Goal: Find specific page/section: Find specific page/section

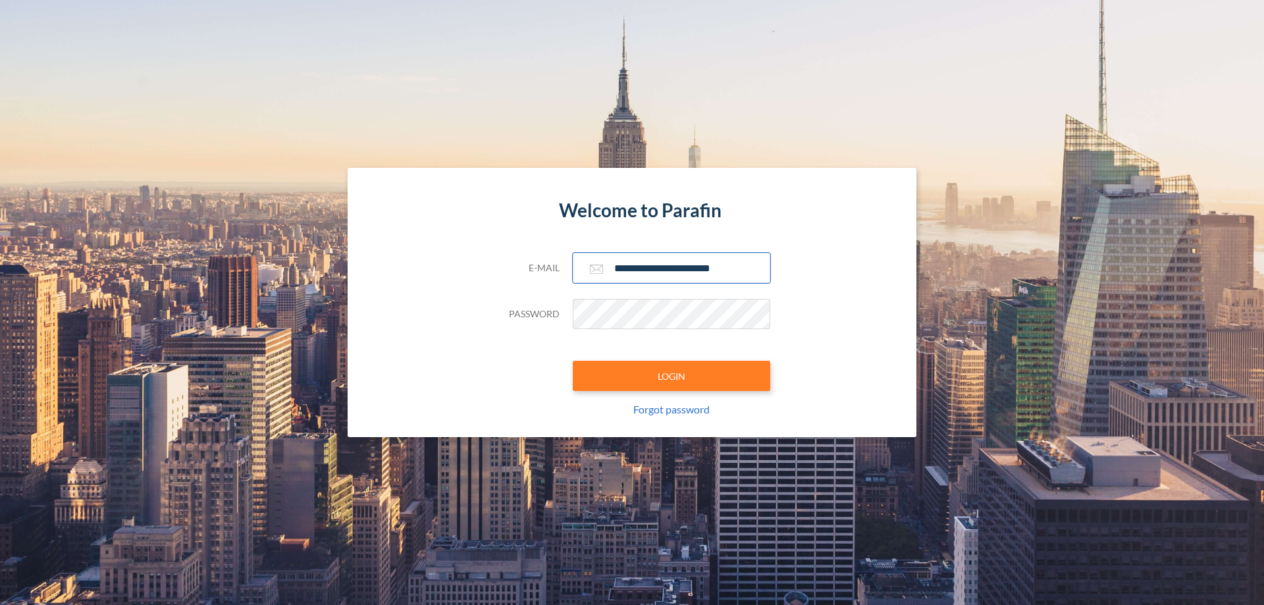
type input "**********"
click at [671, 376] on button "LOGIN" at bounding box center [671, 376] width 197 height 30
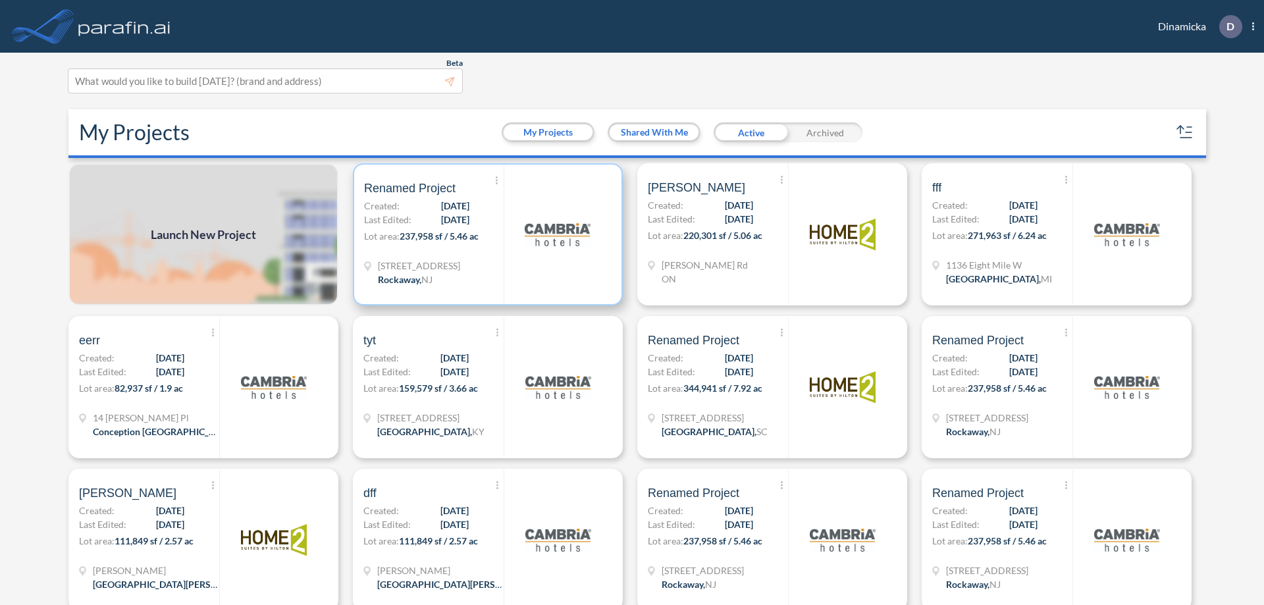
scroll to position [3, 0]
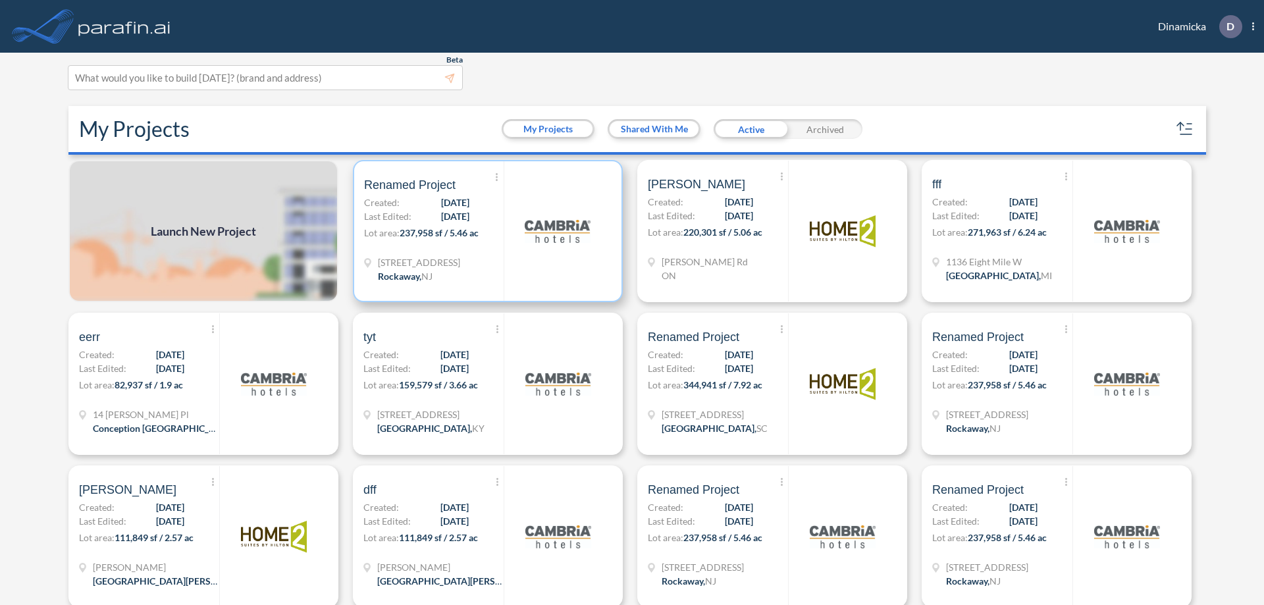
click at [485, 231] on p "Lot area: 237,958 sf / 5.46 ac" at bounding box center [434, 235] width 140 height 19
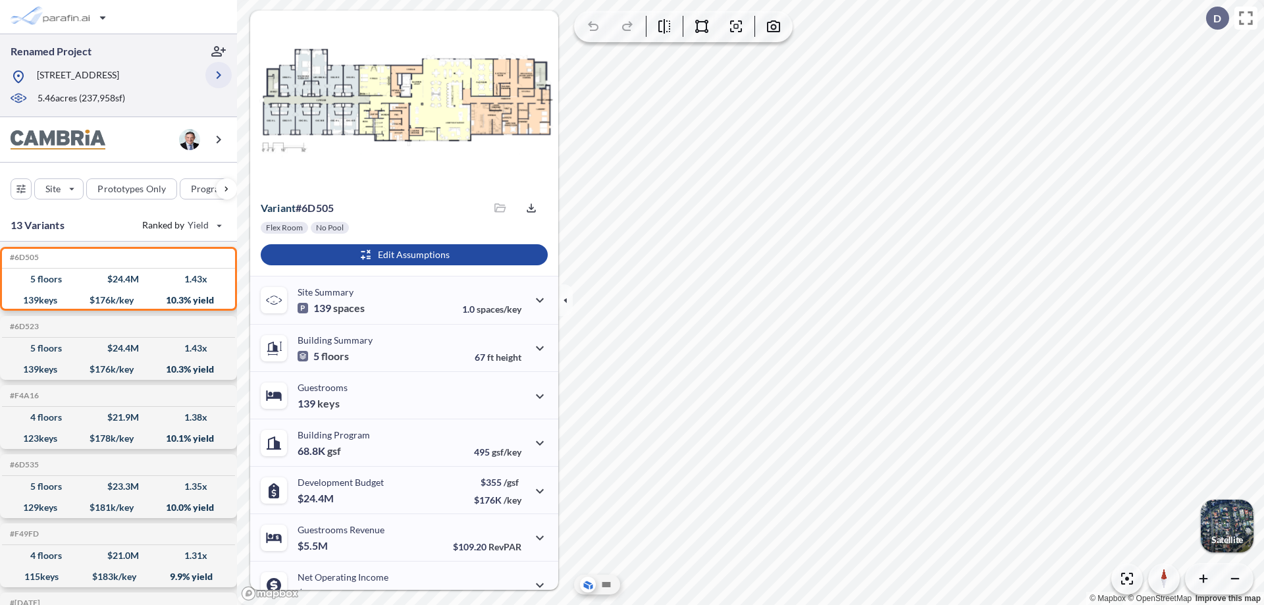
click at [219, 75] on icon "button" at bounding box center [219, 75] width 16 height 16
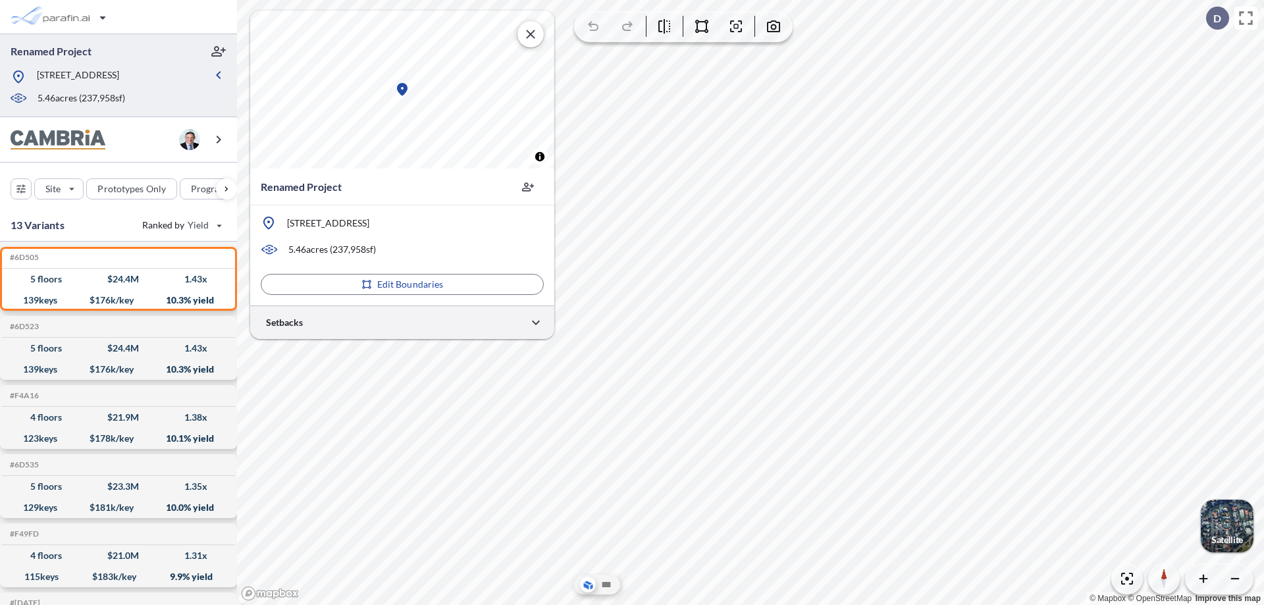
click at [402, 322] on div at bounding box center [402, 322] width 304 height 34
